Goal: Check status

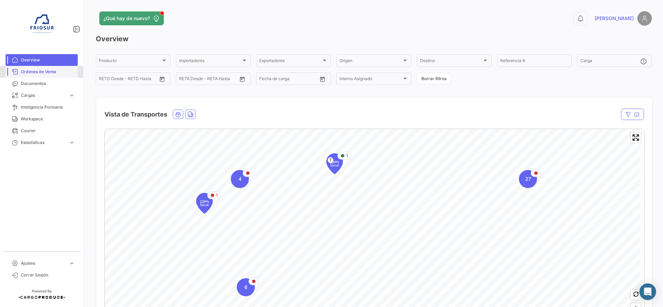
click at [54, 75] on link "Ordenes de Venta" at bounding box center [42, 72] width 72 height 12
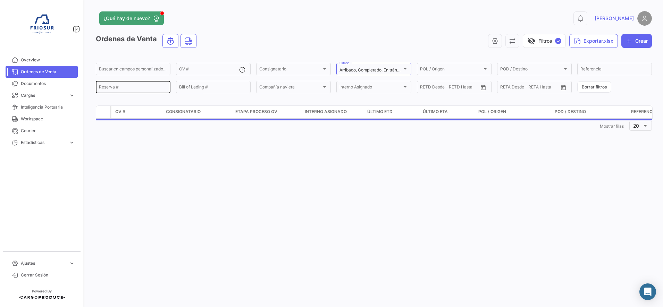
click at [157, 88] on input "Reserva #" at bounding box center [133, 88] width 68 height 5
paste input "21352720"
type input "21352720"
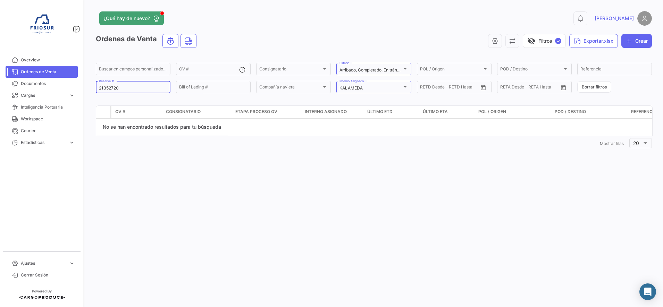
drag, startPoint x: 157, startPoint y: 88, endPoint x: 88, endPoint y: 94, distance: 69.8
click at [88, 94] on div "¿Qué hay de nuevo? 0 [PERSON_NAME] de Venta visibility_off Filtros ✓ Exportar.x…" at bounding box center [374, 153] width 578 height 307
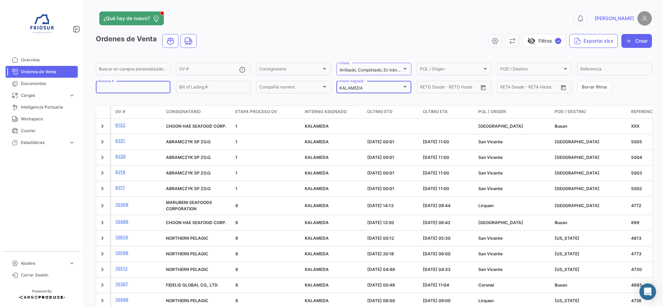
click at [395, 82] on div "KALAMEDA Interno Asignado" at bounding box center [374, 87] width 68 height 14
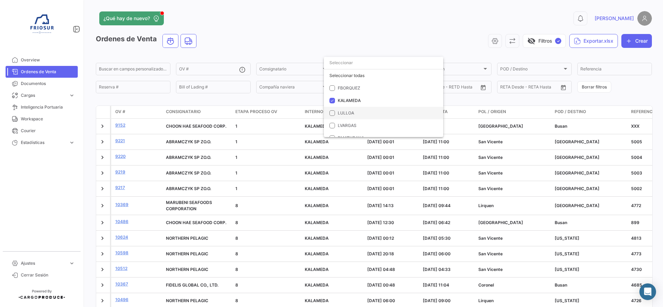
scroll to position [14, 0]
click at [334, 89] on mat-pseudo-checkbox at bounding box center [333, 87] width 6 height 6
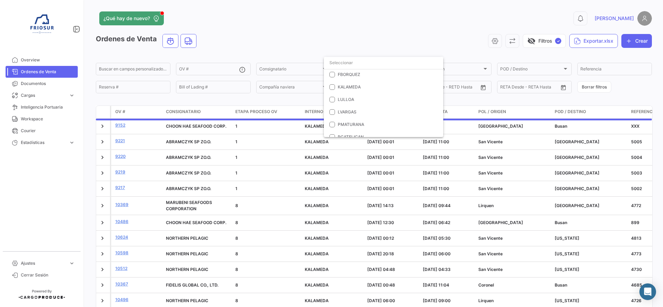
click at [149, 86] on div at bounding box center [331, 153] width 663 height 307
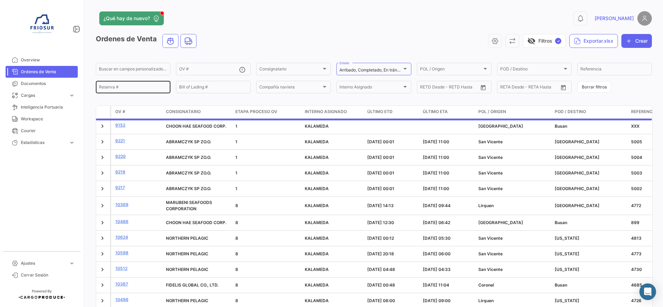
click at [152, 88] on input "Reserva #" at bounding box center [133, 88] width 68 height 5
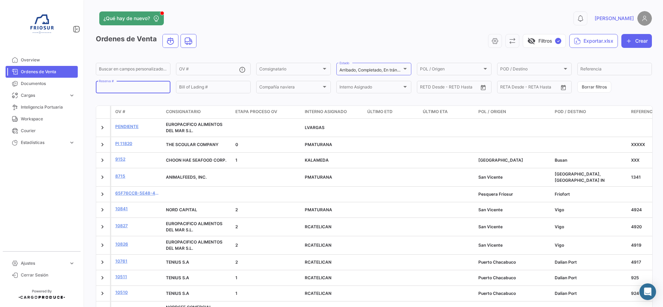
paste input "21352720"
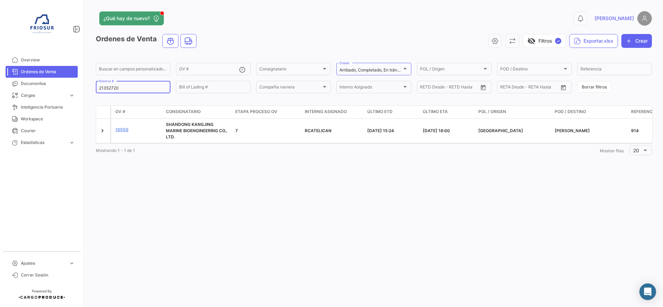
type input "21352720"
